Goal: Task Accomplishment & Management: Manage account settings

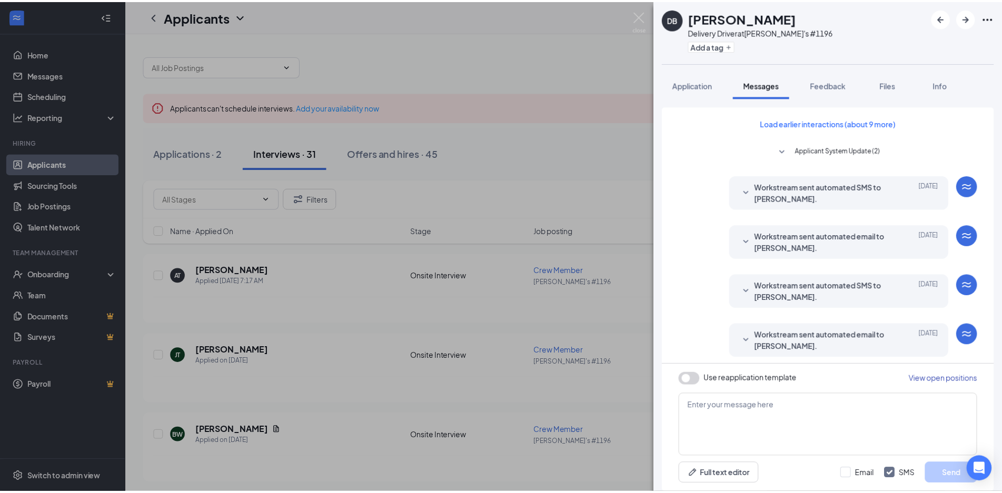
scroll to position [134, 0]
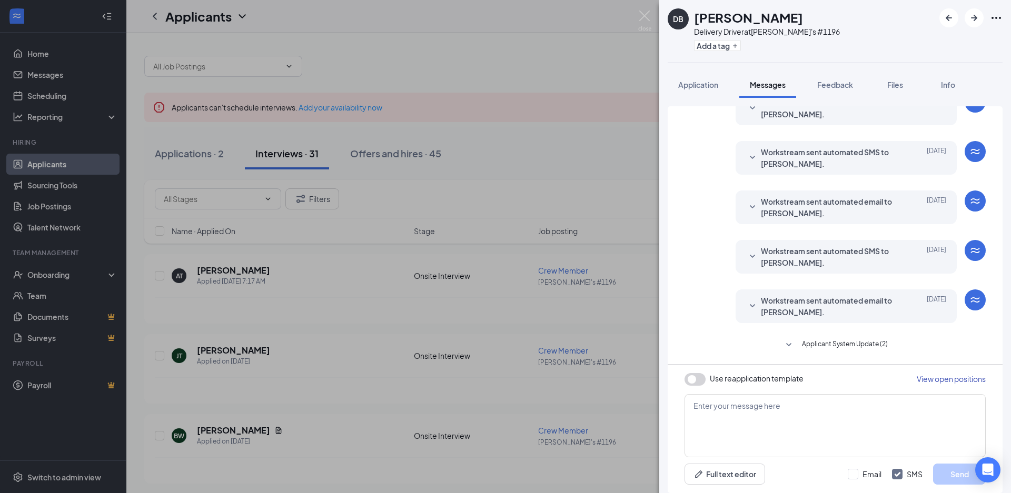
click at [645, 15] on img at bounding box center [644, 21] width 13 height 21
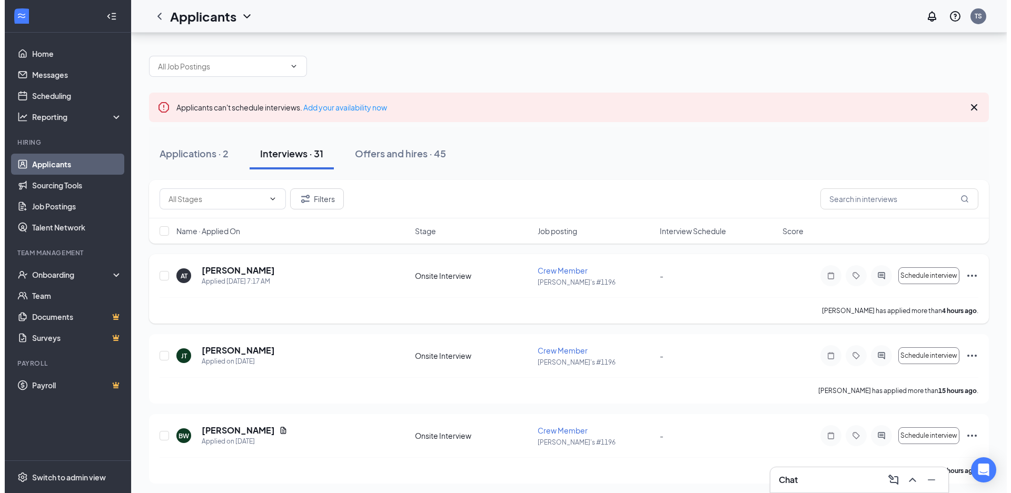
scroll to position [158, 0]
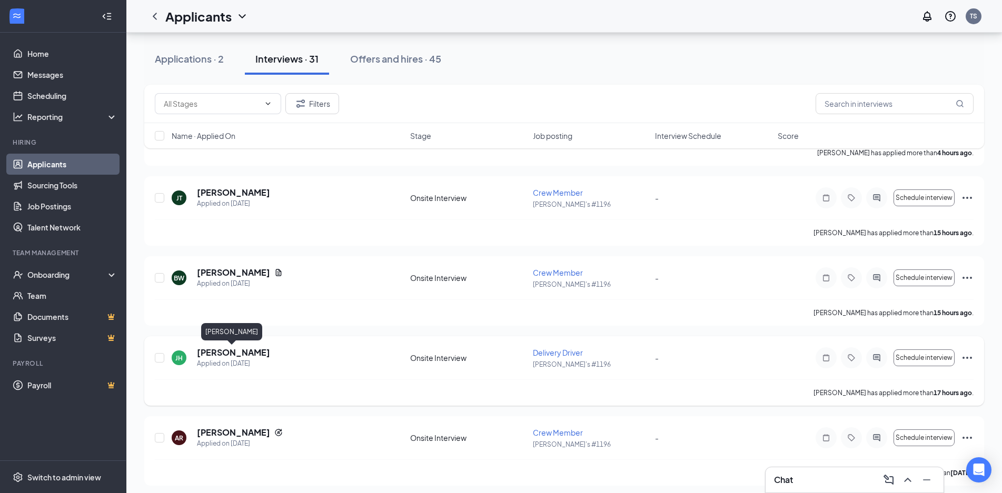
click at [234, 352] on h5 "[PERSON_NAME]" at bounding box center [233, 353] width 73 height 12
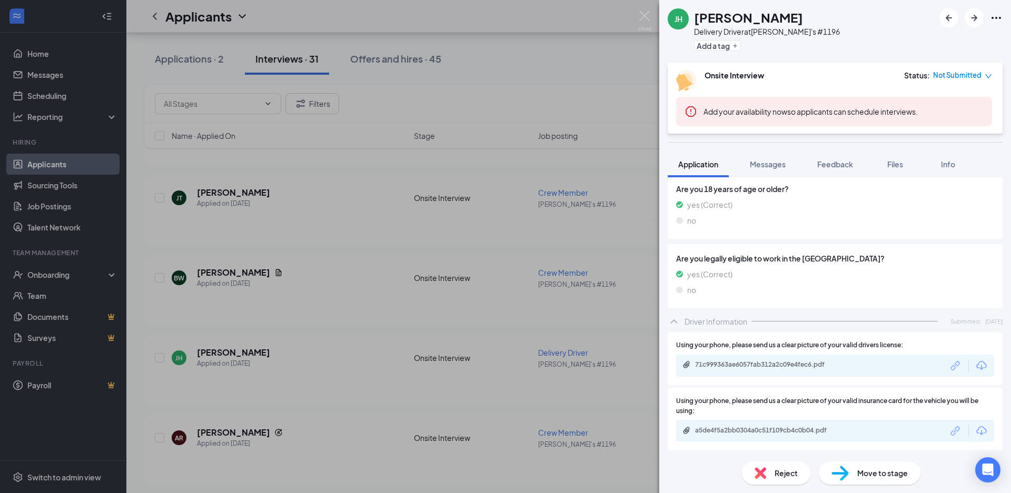
scroll to position [452, 0]
click at [818, 365] on div "71c999363ae6057fab312a2c09e4fec6.pdf" at bounding box center [768, 365] width 147 height 8
click at [644, 17] on img at bounding box center [644, 21] width 13 height 21
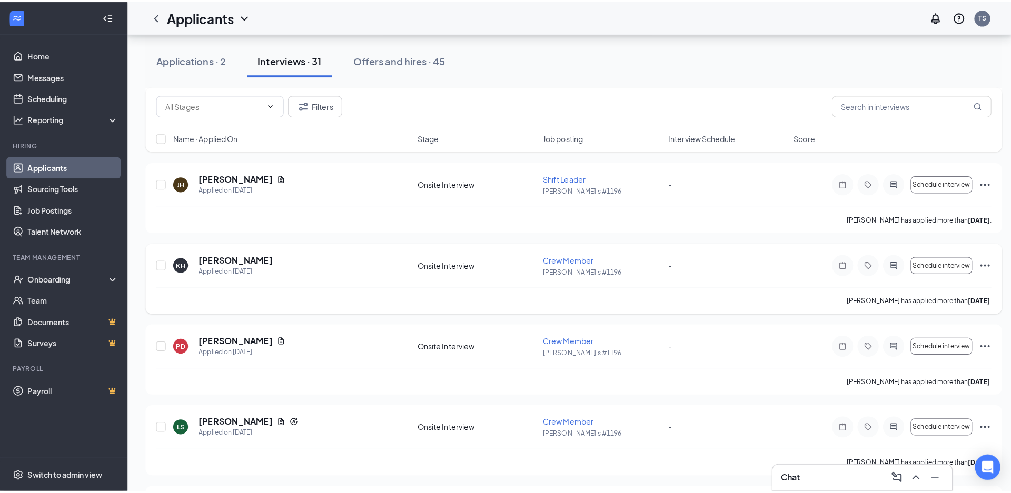
scroll to position [842, 0]
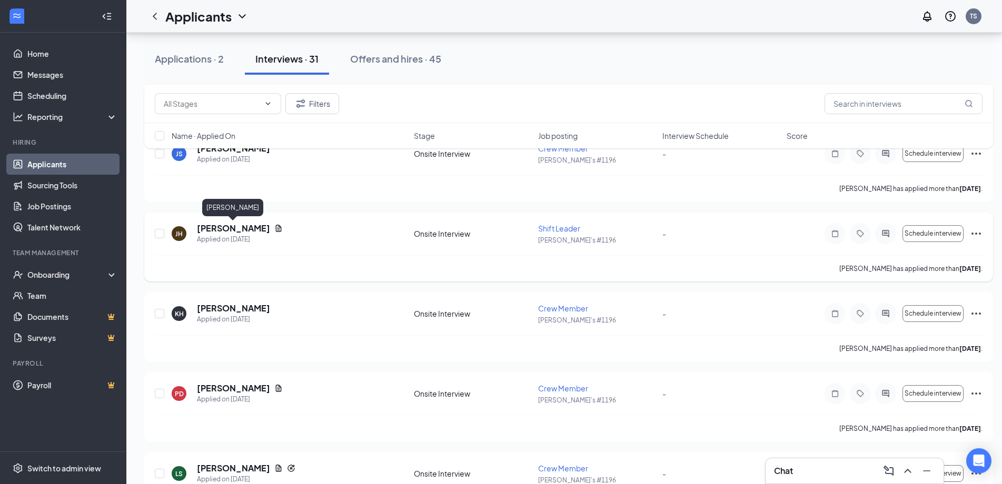
click at [251, 227] on h5 "[PERSON_NAME]" at bounding box center [233, 229] width 73 height 12
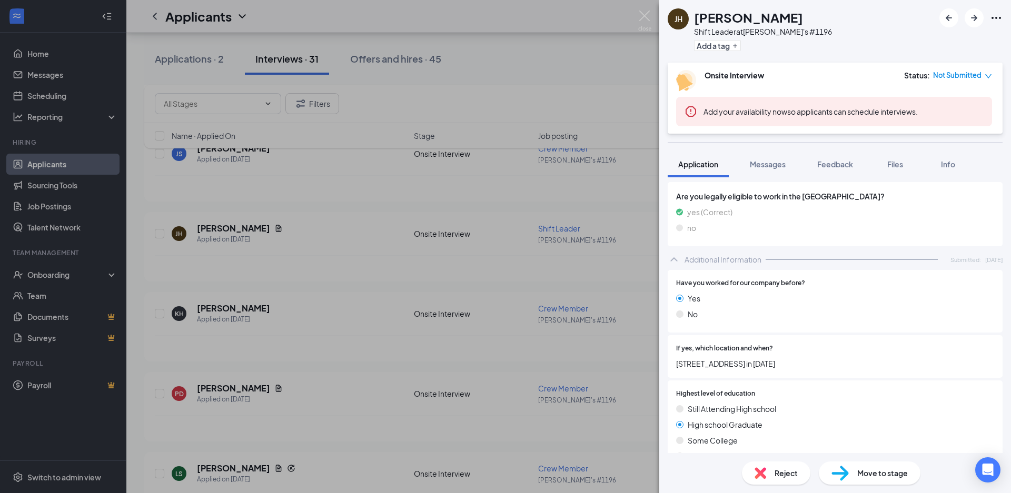
scroll to position [337, 0]
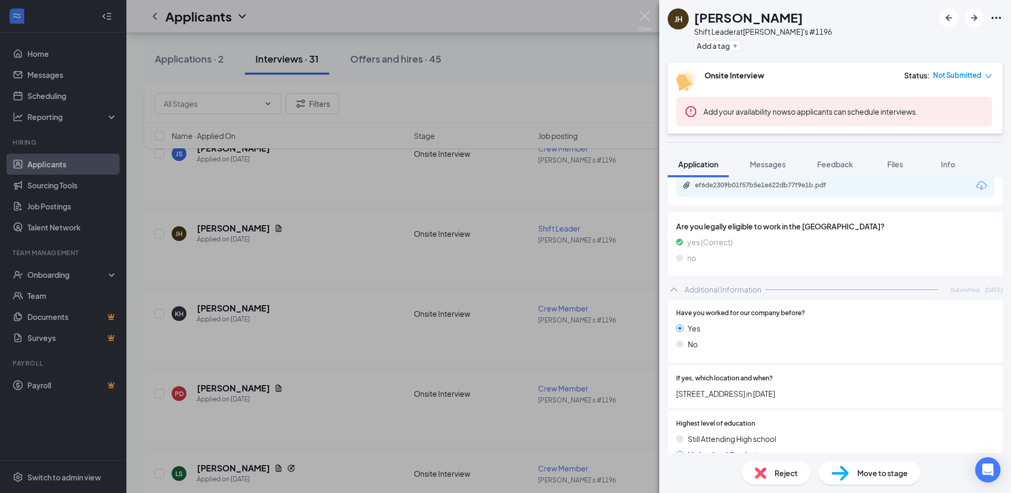
click at [272, 230] on div "[PERSON_NAME] Shift Leader at [PERSON_NAME]'s #1196 Add a tag Onsite Interview …" at bounding box center [505, 246] width 1011 height 493
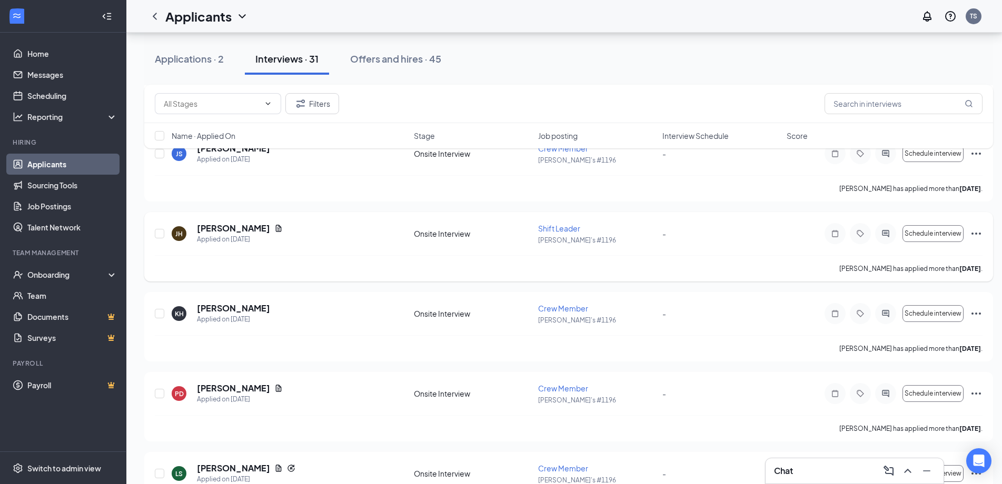
click at [275, 228] on icon "Document" at bounding box center [278, 228] width 8 height 8
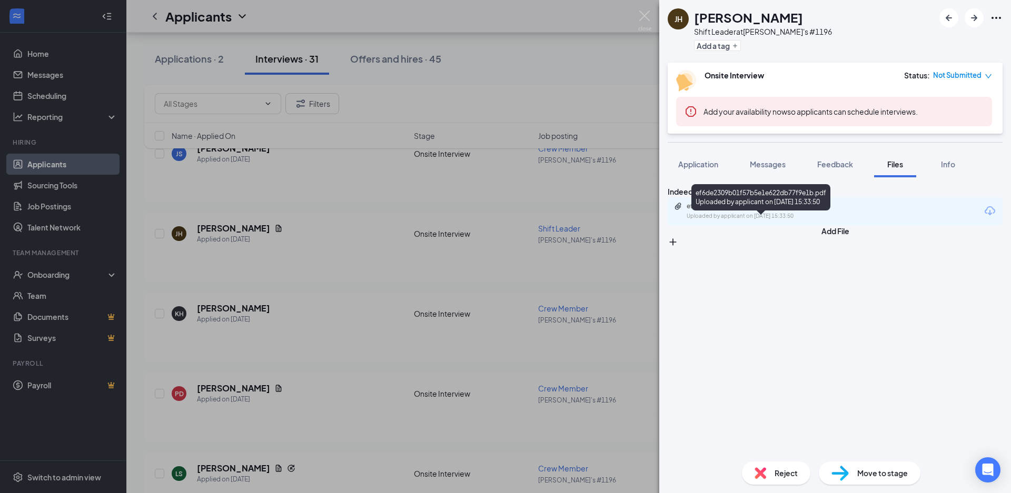
click at [803, 221] on div "Uploaded by applicant on [DATE] 15:33:50" at bounding box center [766, 216] width 158 height 8
